Goal: Task Accomplishment & Management: Use online tool/utility

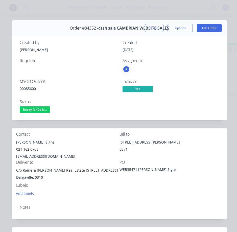
scroll to position [51, 0]
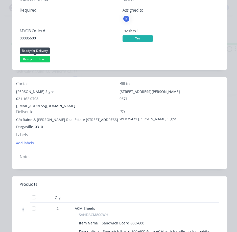
drag, startPoint x: 40, startPoint y: 57, endPoint x: 43, endPoint y: 63, distance: 6.8
click at [40, 57] on span "Ready for Deliv..." at bounding box center [35, 59] width 30 height 6
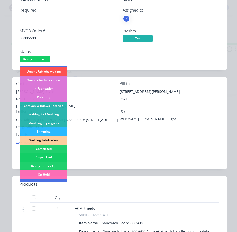
click at [41, 157] on div "Dispatched" at bounding box center [44, 157] width 48 height 9
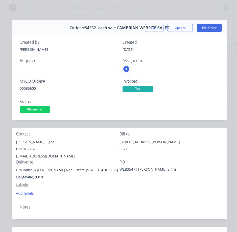
scroll to position [0, 0]
click at [145, 27] on button "Close" at bounding box center [154, 28] width 18 height 8
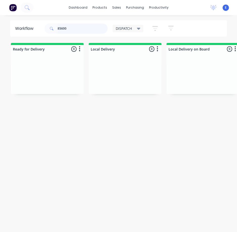
click at [74, 29] on input "85600" at bounding box center [83, 29] width 50 height 10
type input "85504"
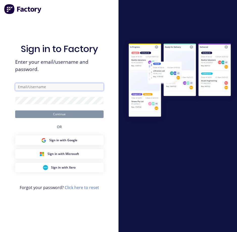
click at [74, 85] on input "text" at bounding box center [59, 87] width 89 height 8
type input "[EMAIL_ADDRESS][DOMAIN_NAME]"
click at [53, 96] on form "[EMAIL_ADDRESS][DOMAIN_NAME] Continue" at bounding box center [59, 100] width 89 height 35
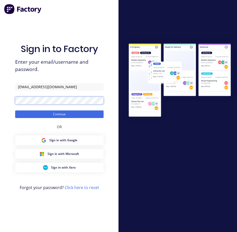
click at [15, 111] on button "Continue" at bounding box center [59, 115] width 89 height 8
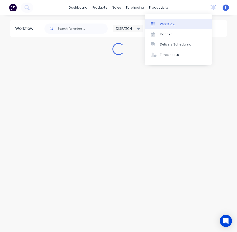
click at [162, 25] on div "Workflow" at bounding box center [167, 24] width 15 height 5
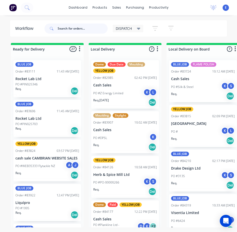
click at [85, 31] on input "text" at bounding box center [83, 29] width 50 height 10
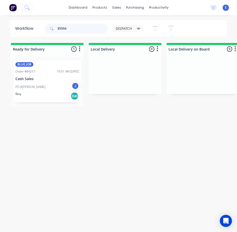
type input "85504"
click at [36, 100] on div "BLUE JOB Order #84257 10:01 AM [DATE] Cash Sales PO #[PERSON_NAME] J Req. Del" at bounding box center [47, 81] width 68 height 42
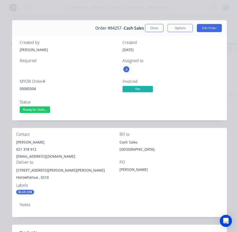
click at [35, 89] on div "00085504" at bounding box center [68, 88] width 97 height 5
click at [34, 89] on div "00085504" at bounding box center [68, 88] width 97 height 5
copy div "00085504"
click at [41, 143] on div "[PERSON_NAME]" at bounding box center [67, 142] width 103 height 7
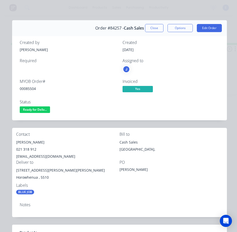
click at [41, 142] on div "[PERSON_NAME]" at bounding box center [67, 142] width 103 height 7
copy div "[PERSON_NAME]"
click at [27, 147] on div "021 318 912" at bounding box center [67, 149] width 103 height 7
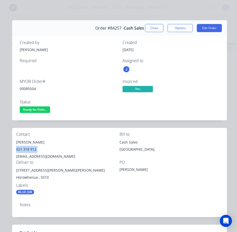
click at [27, 147] on div "021 318 912" at bounding box center [67, 149] width 103 height 7
copy div "021 318 912"
click at [47, 155] on div "[EMAIL_ADDRESS][DOMAIN_NAME]" at bounding box center [67, 156] width 103 height 7
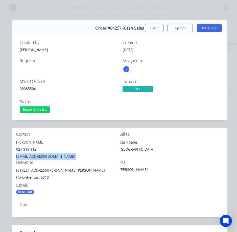
copy div "[EMAIL_ADDRESS][DOMAIN_NAME]"
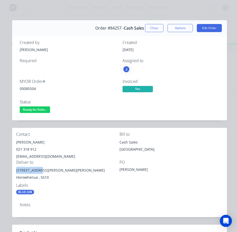
drag, startPoint x: 39, startPoint y: 171, endPoint x: 23, endPoint y: 170, distance: 16.2
click at [13, 170] on div "Contact [PERSON_NAME] 021 318 912 [EMAIL_ADDRESS][DOMAIN_NAME] Bill to Cash Sal…" at bounding box center [119, 163] width 215 height 71
copy div "[STREET_ADDRESS][PERSON_NAME]"
